Goal: Task Accomplishment & Management: Manage account settings

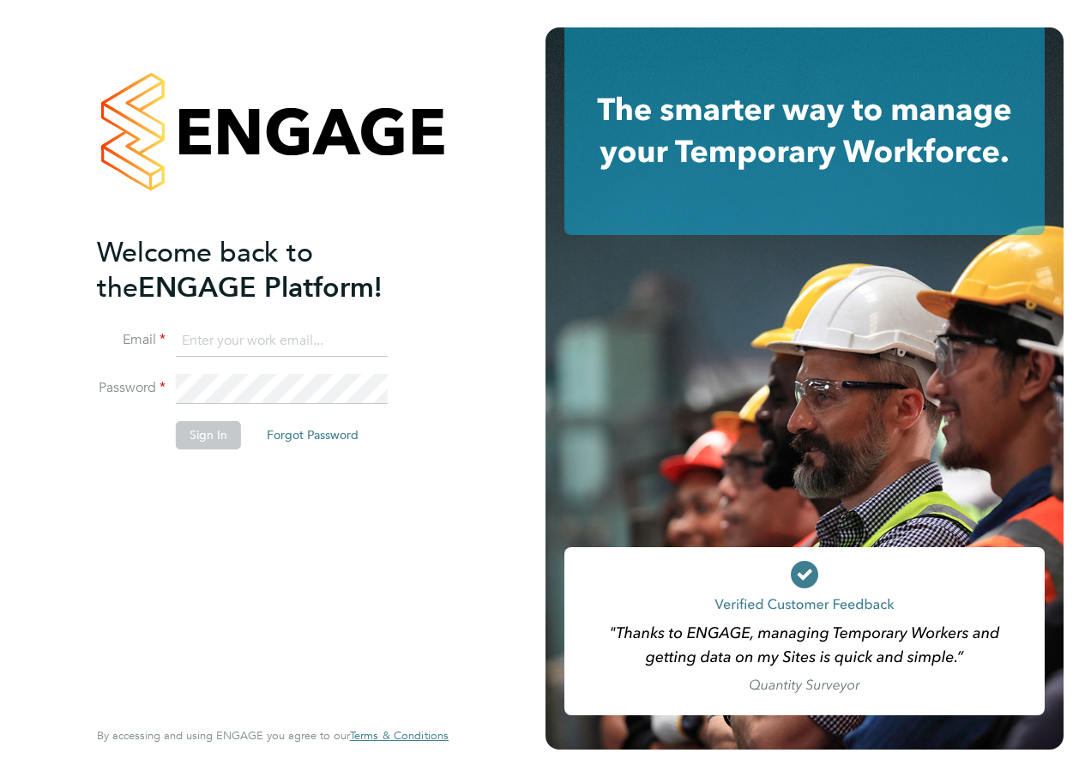
click at [265, 342] on input at bounding box center [282, 341] width 212 height 31
type input "Katie.Macpherson@hays.com"
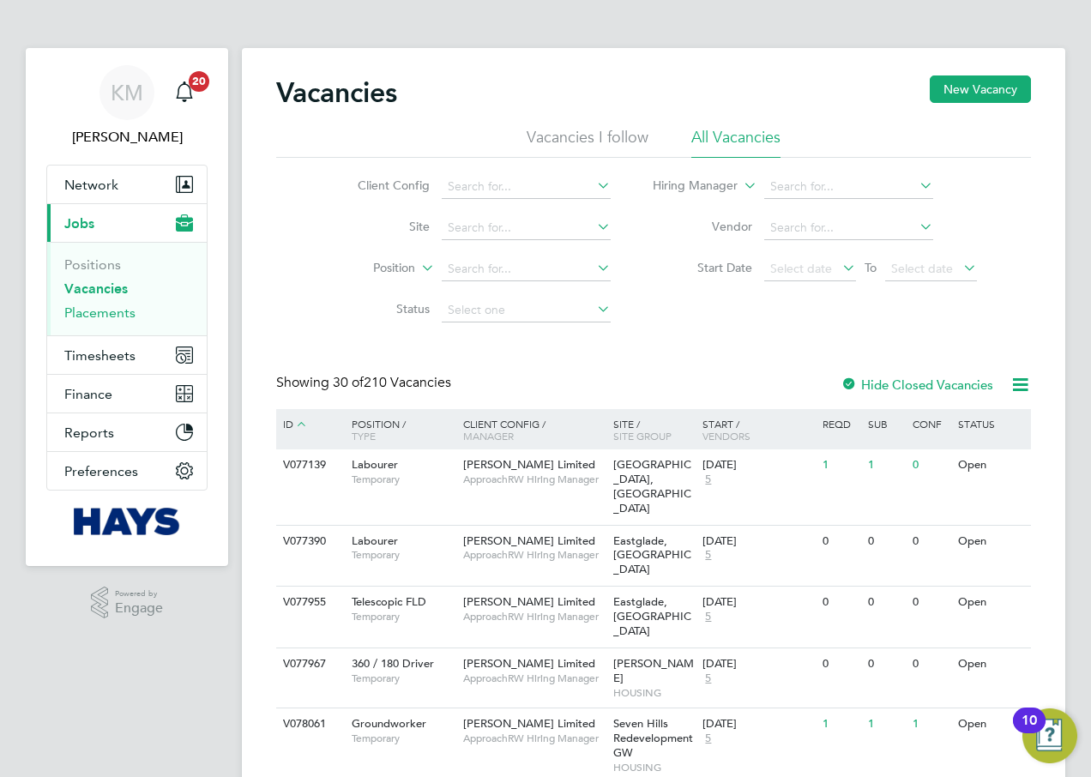
click at [95, 314] on link "Placements" at bounding box center [99, 313] width 71 height 16
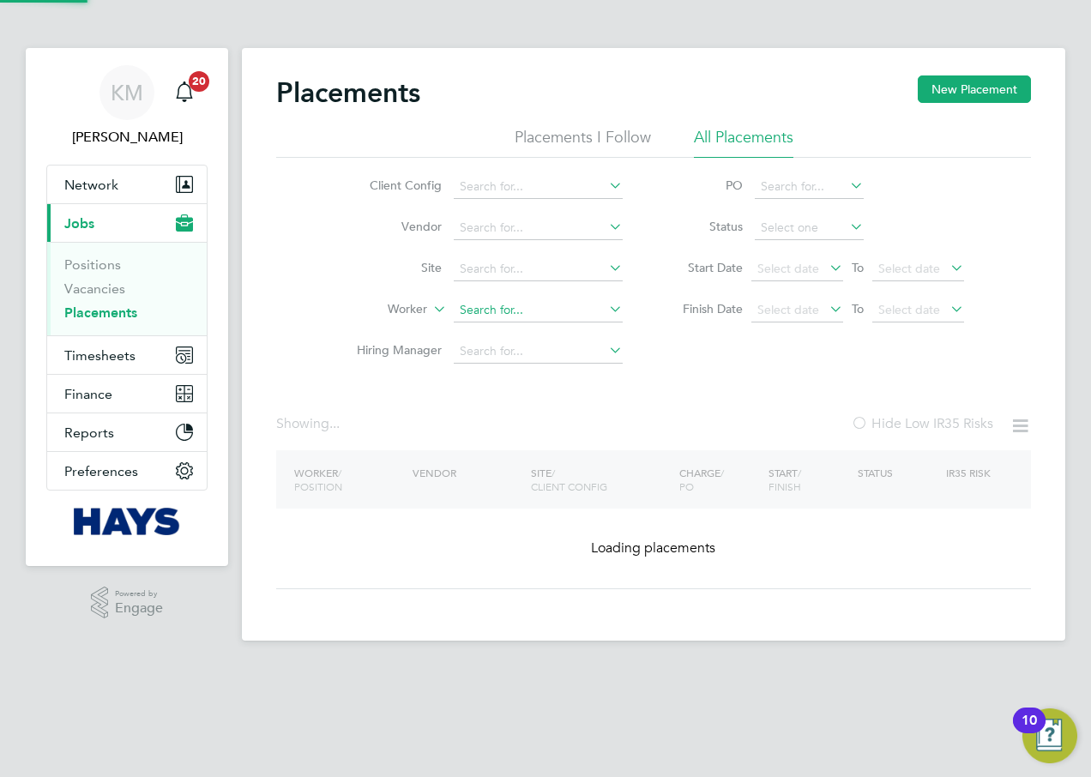
click at [474, 305] on input at bounding box center [538, 311] width 169 height 24
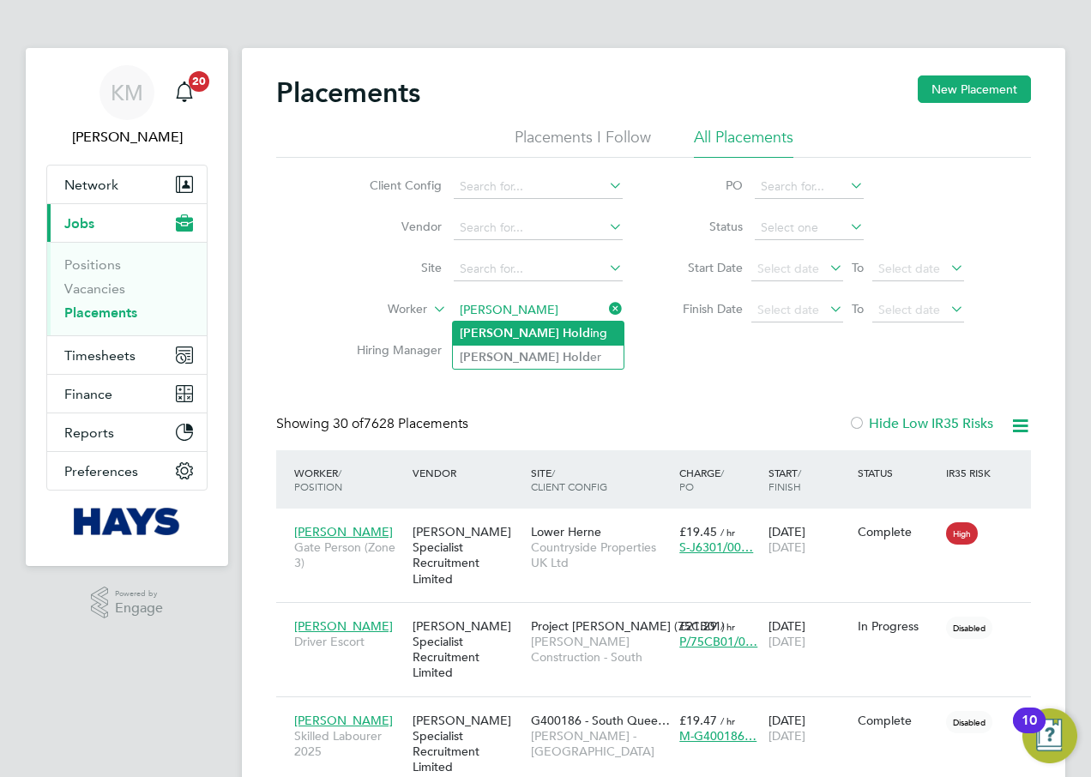
click at [498, 331] on b "Michael" at bounding box center [510, 333] width 100 height 15
type input "Michael Holding"
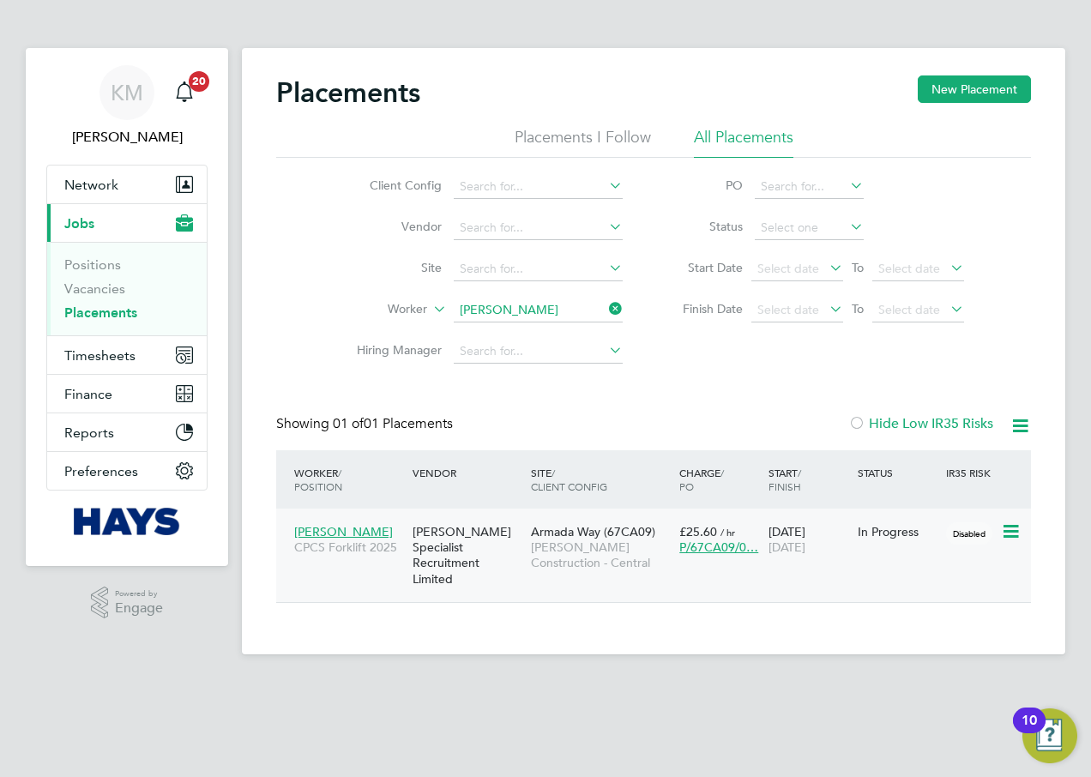
click at [537, 536] on span "Armada Way (67CA09)" at bounding box center [593, 531] width 124 height 15
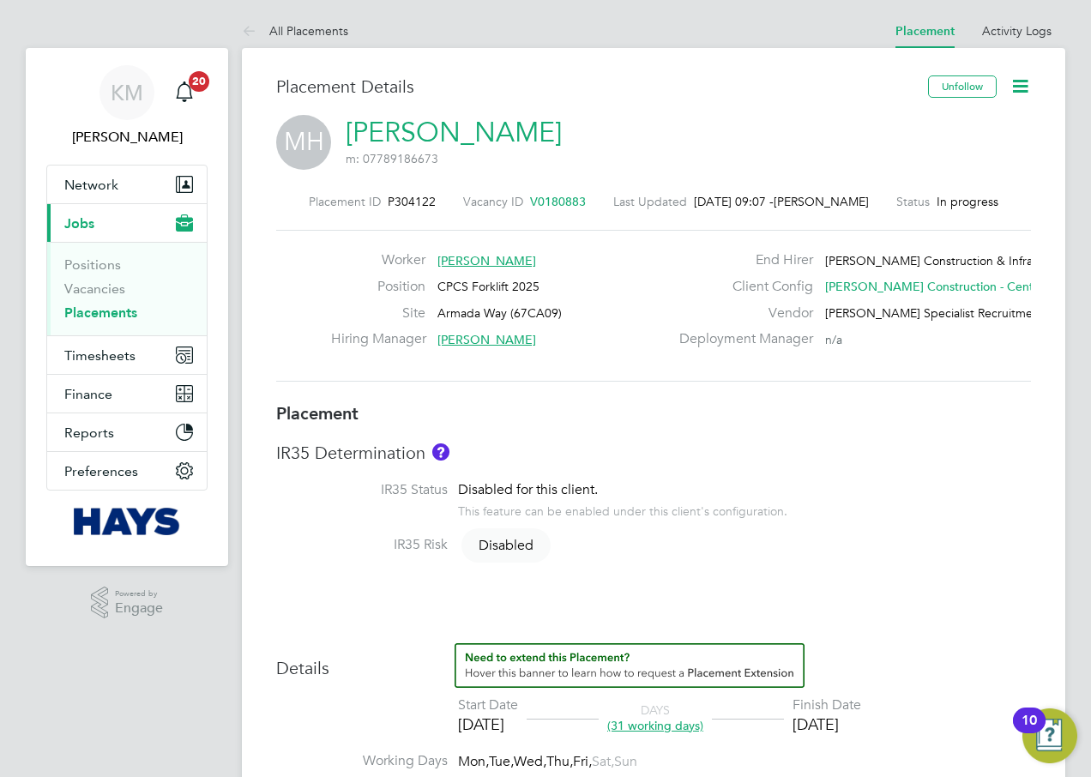
click at [1021, 82] on icon at bounding box center [1020, 85] width 21 height 21
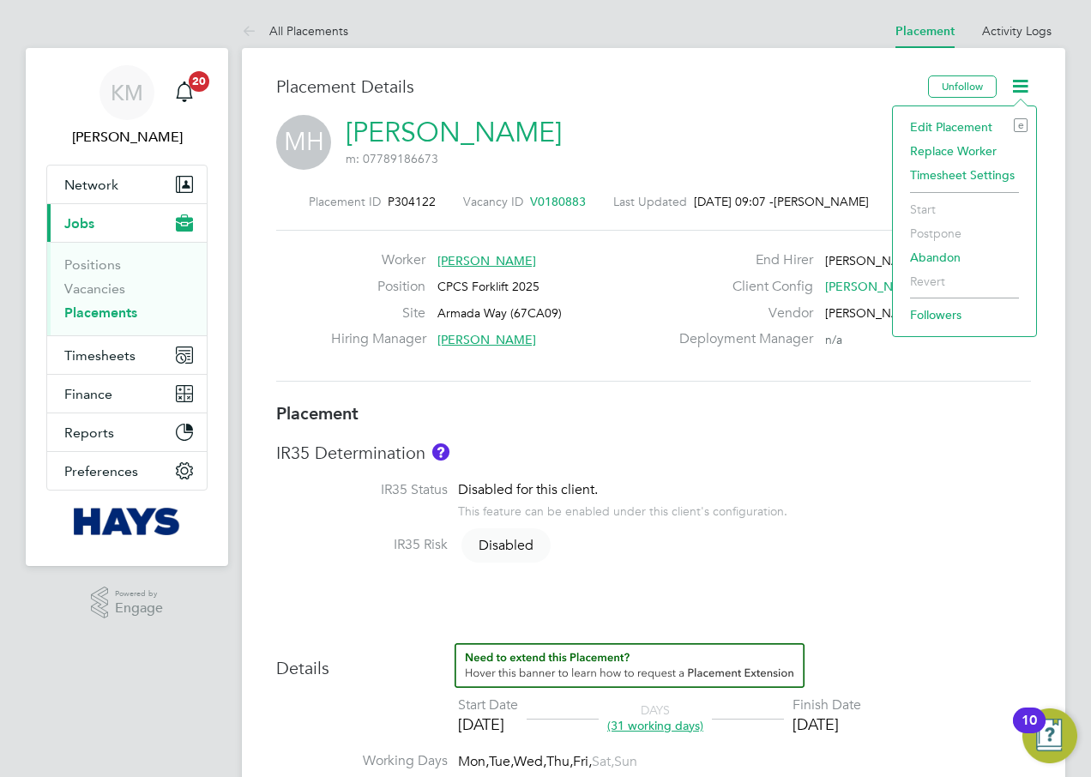
click at [947, 124] on li "Edit Placement e" at bounding box center [965, 127] width 126 height 24
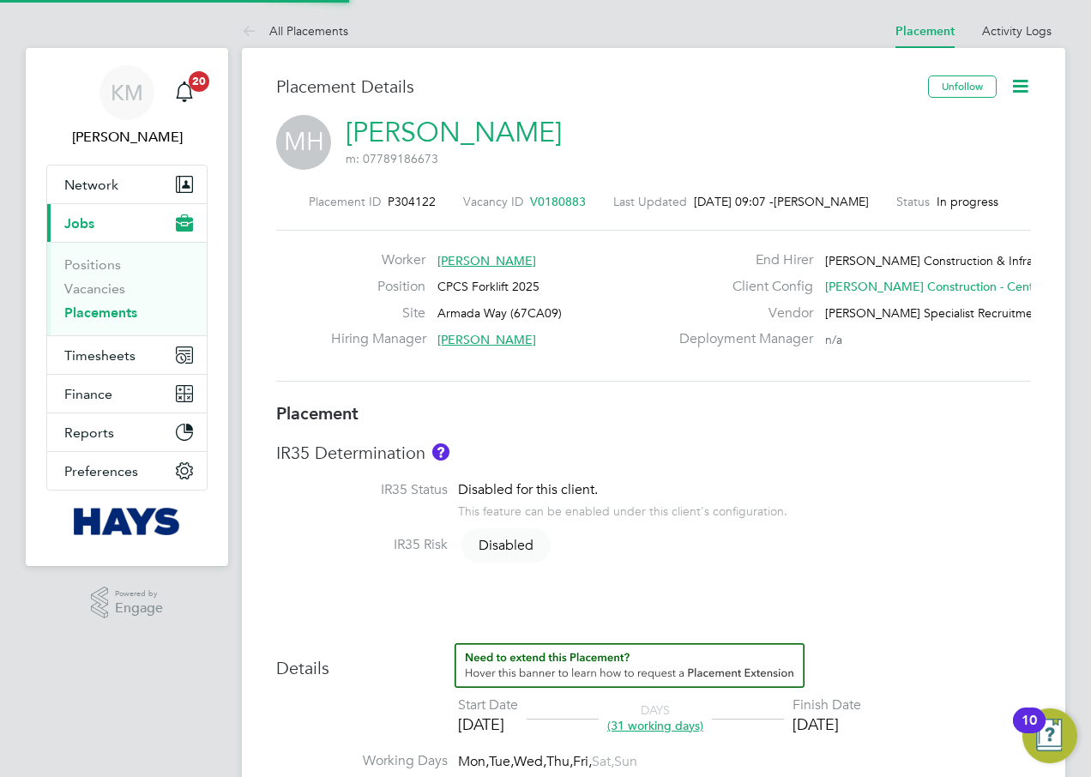
type input "[PERSON_NAME]"
type input "19 Sep 2025"
type input "31 Oct 2025"
type input "08:00"
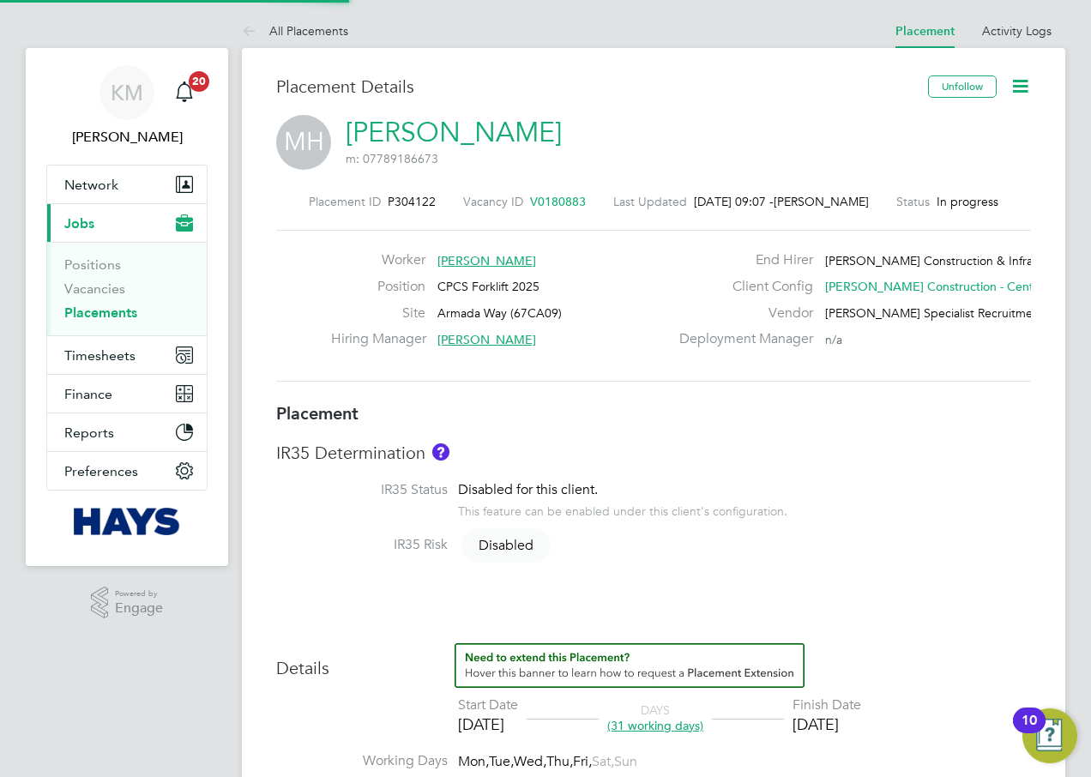
type input "18:00"
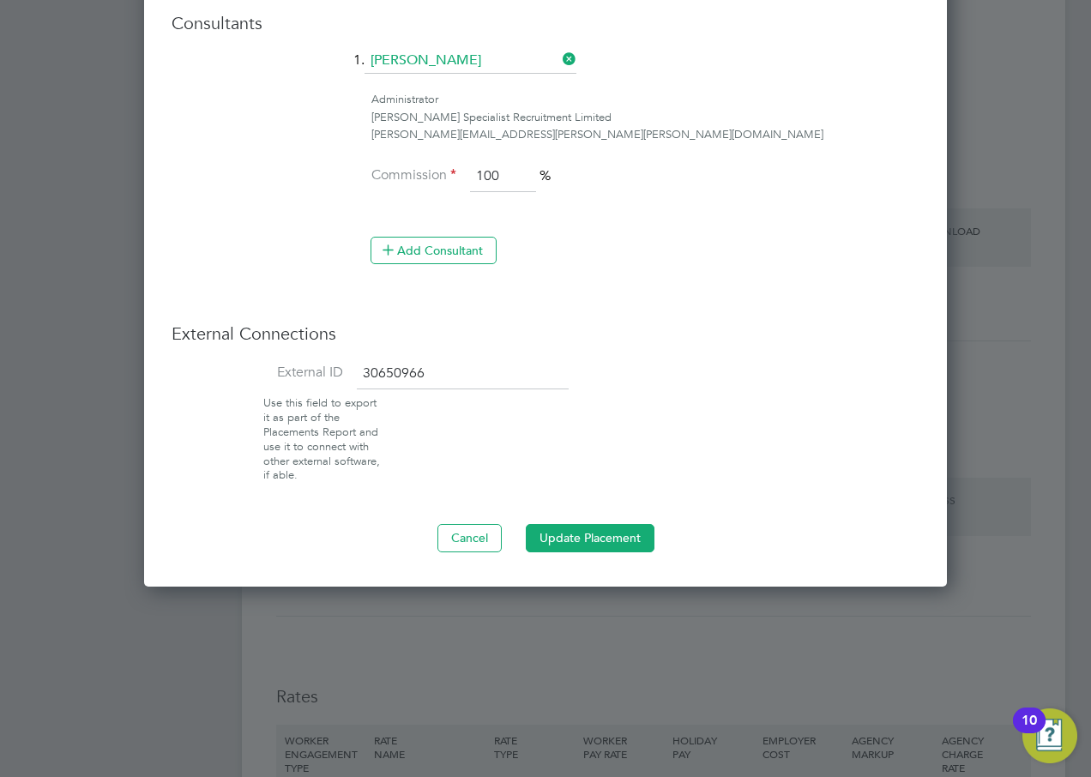
scroll to position [1458, 0]
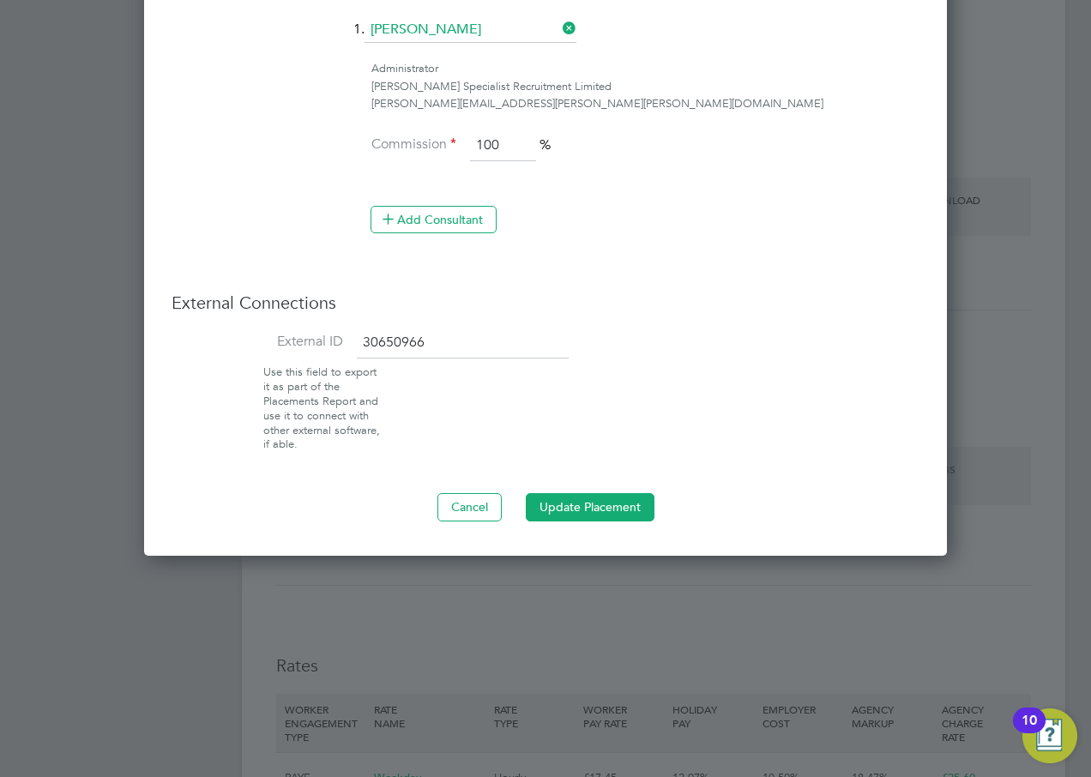
click at [450, 328] on input "30650966" at bounding box center [463, 343] width 212 height 31
type input "30652216"
click at [566, 493] on button "Update Placement" at bounding box center [590, 506] width 129 height 27
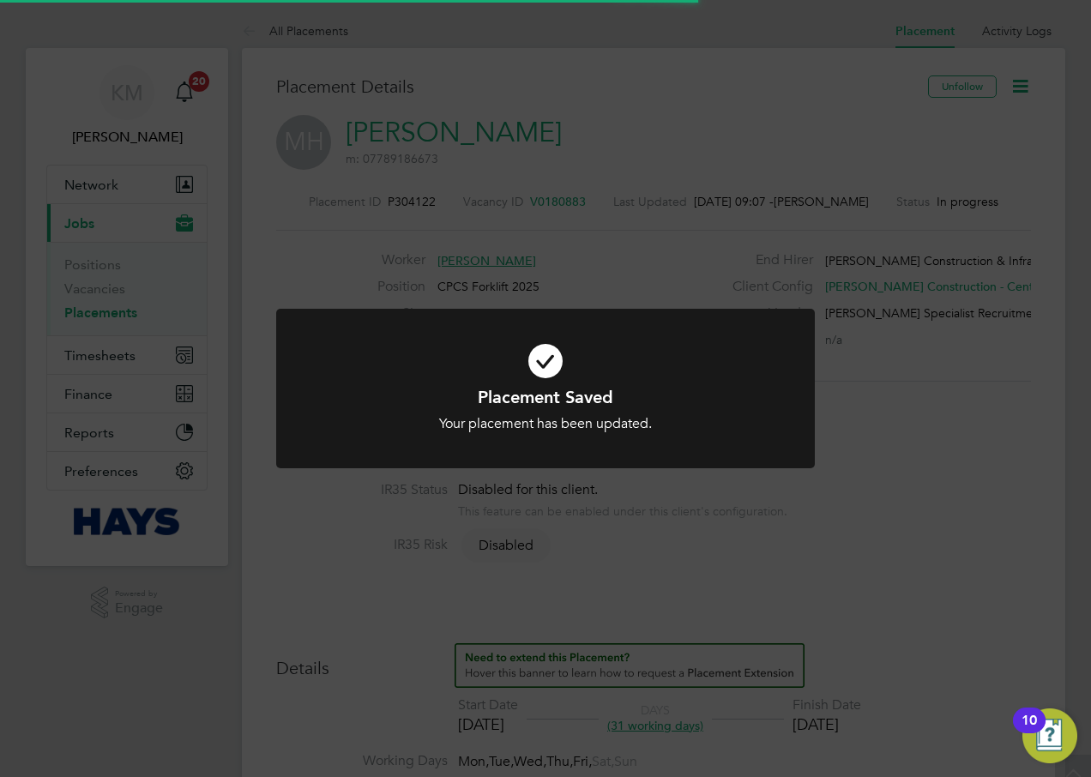
scroll to position [9, 9]
click at [450, 552] on div "Placement Saved Your placement has been updated. Cancel Okay" at bounding box center [545, 388] width 1091 height 777
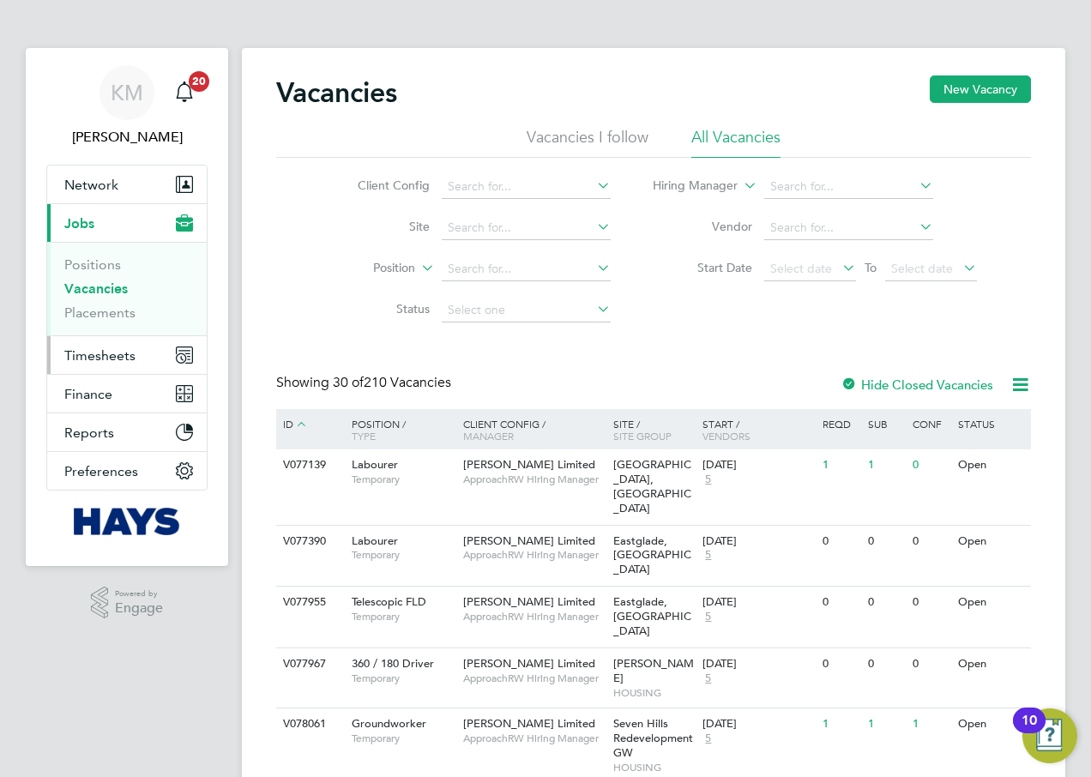
click at [111, 353] on span "Timesheets" at bounding box center [99, 355] width 71 height 16
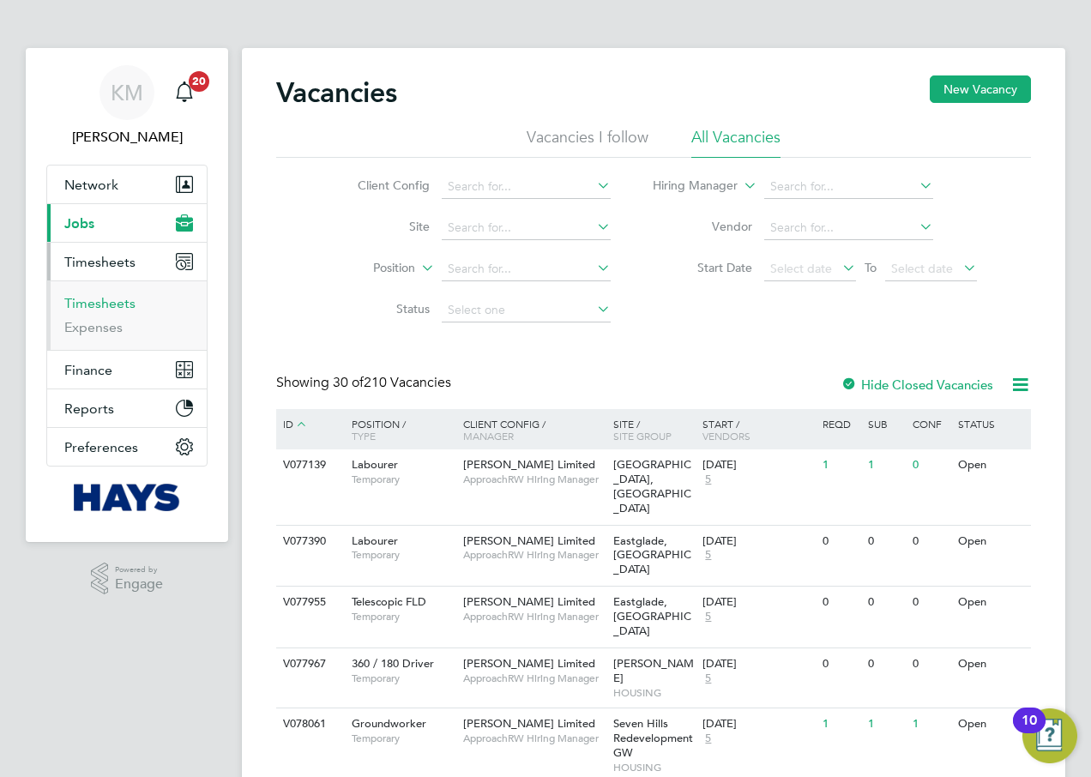
click at [109, 303] on link "Timesheets" at bounding box center [99, 303] width 71 height 16
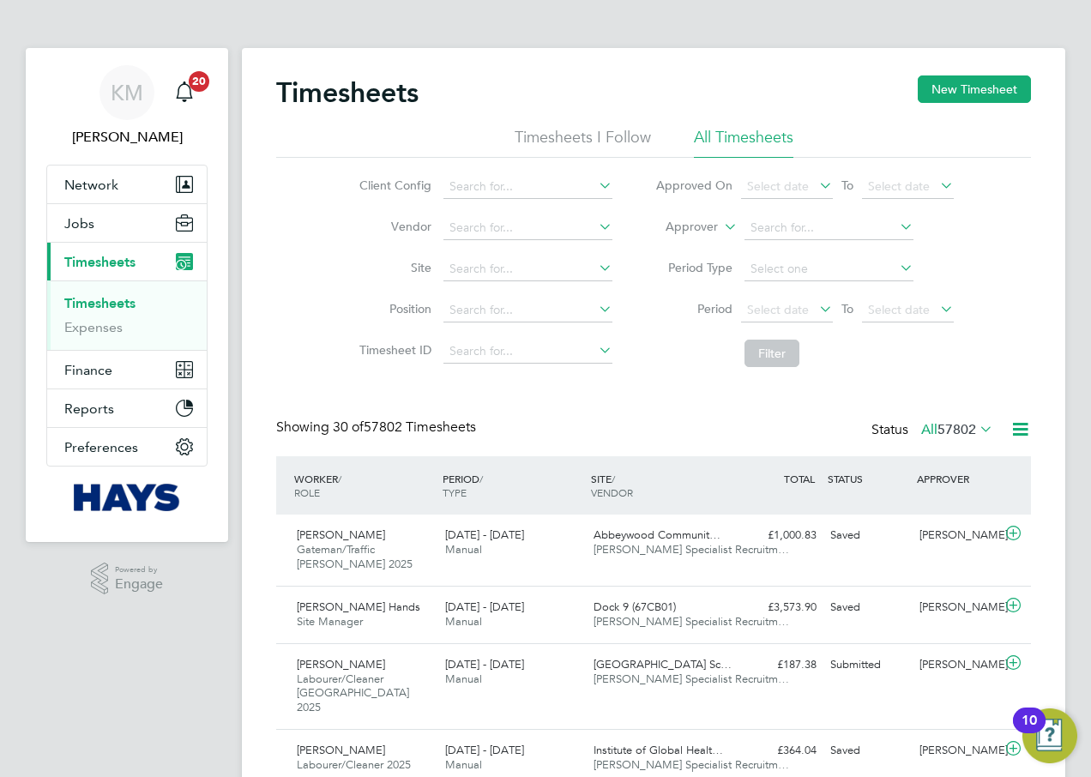
click at [721, 229] on icon at bounding box center [721, 221] width 0 height 15
click at [695, 245] on li "Worker" at bounding box center [675, 247] width 85 height 22
click at [756, 220] on input at bounding box center [829, 228] width 169 height 24
type input "Elton Kangootui"
click at [822, 216] on input at bounding box center [829, 228] width 169 height 24
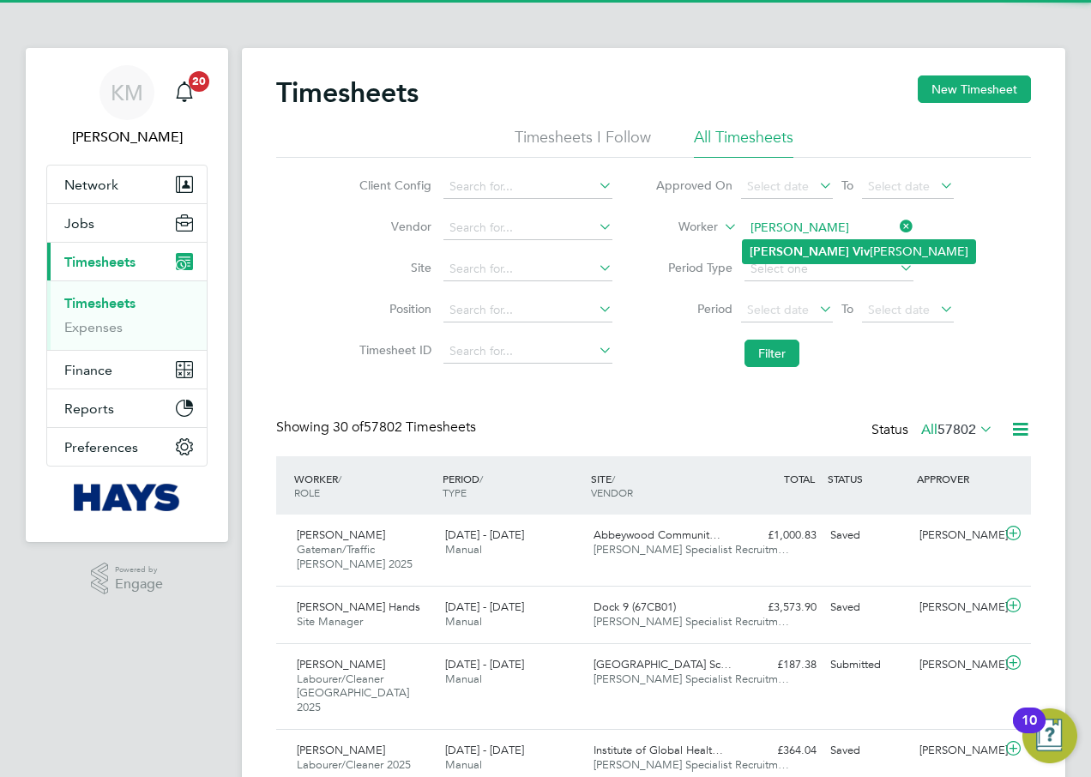
click at [822, 252] on li "Bradley Viv ian" at bounding box center [859, 251] width 232 height 23
type input "Bradley Vivian"
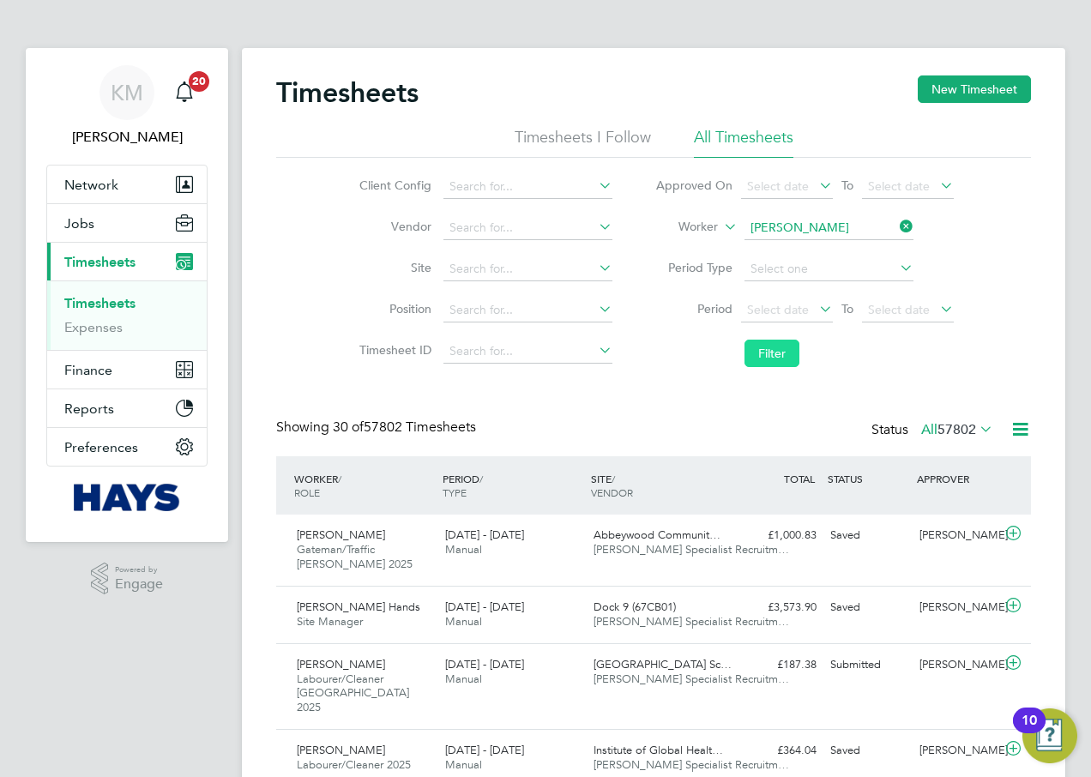
click at [777, 352] on button "Filter" at bounding box center [772, 353] width 55 height 27
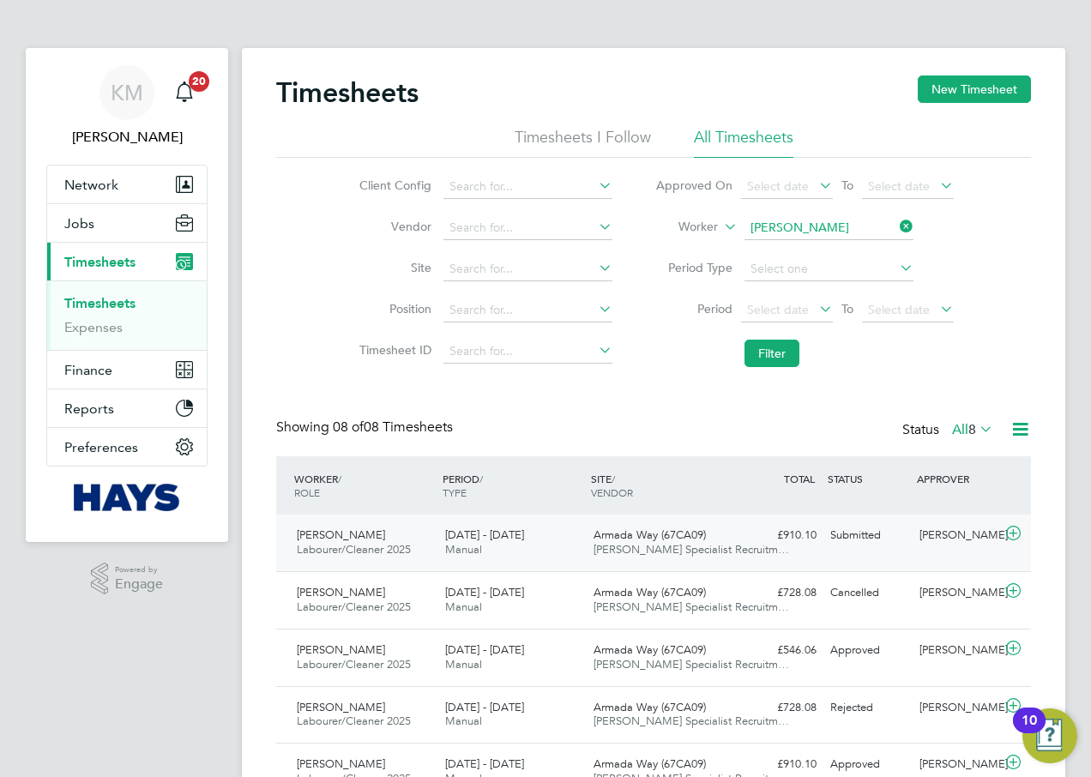
click at [450, 545] on span "Manual" at bounding box center [463, 549] width 37 height 15
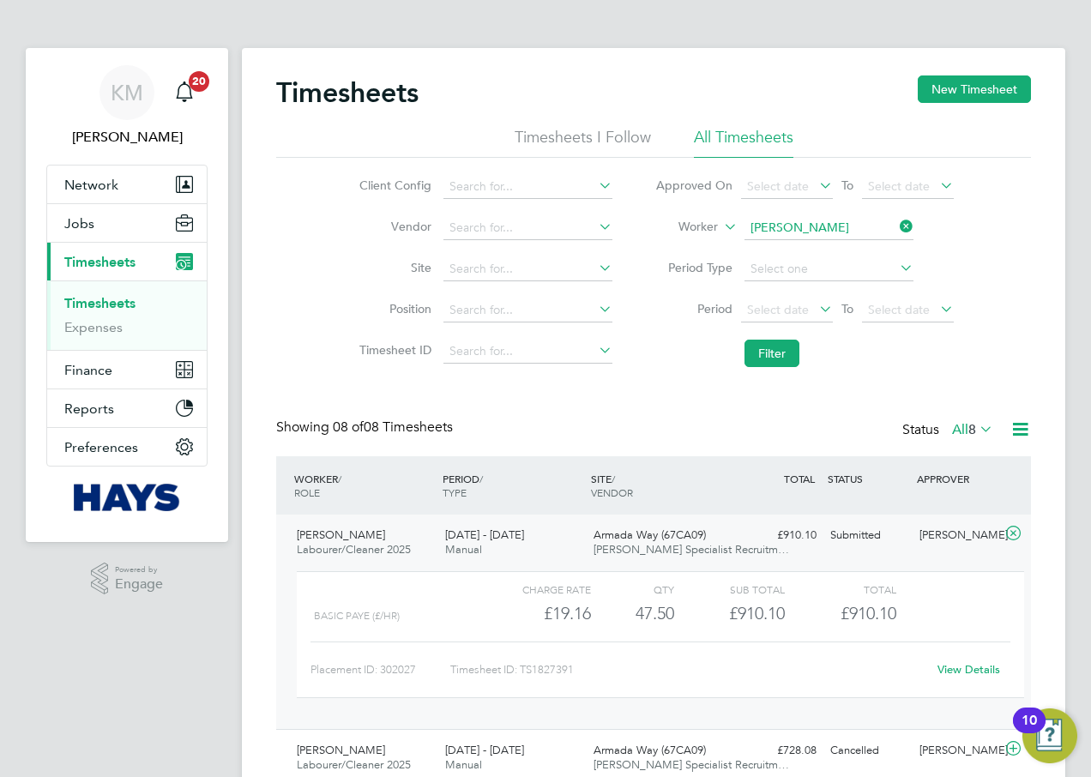
click at [989, 670] on link "View Details" at bounding box center [969, 669] width 63 height 15
